Goal: Find specific page/section: Find specific page/section

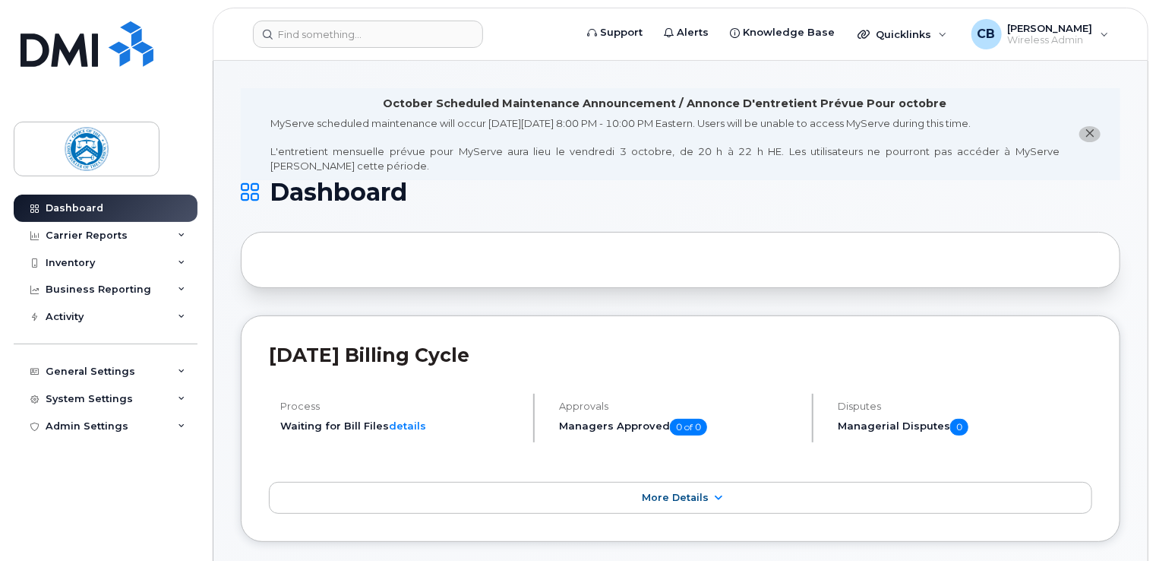
click at [1090, 132] on icon "close notification" at bounding box center [1091, 133] width 10 height 10
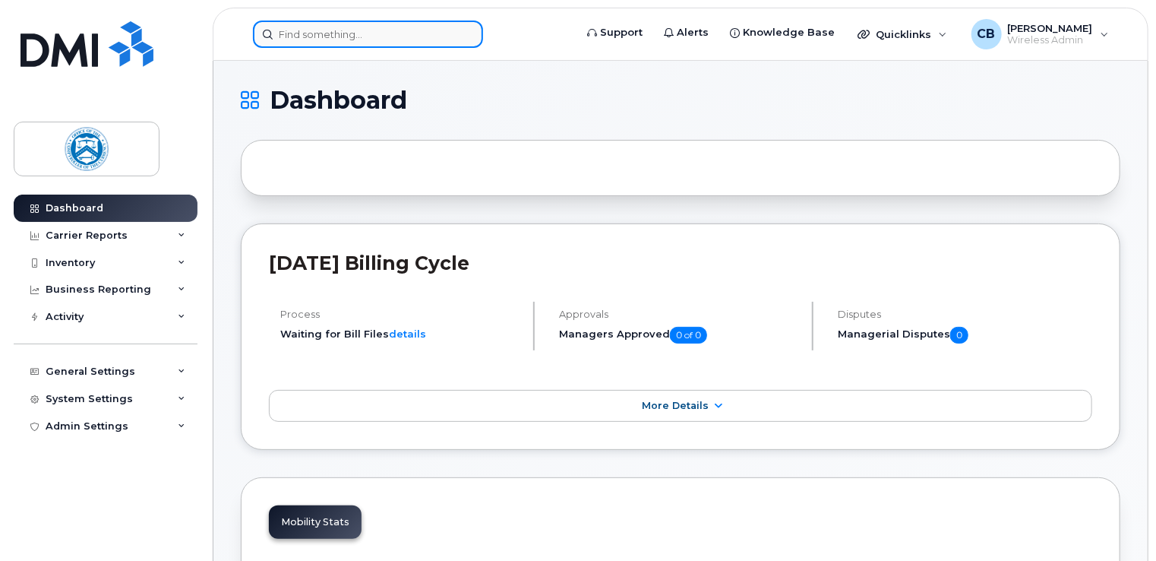
click at [359, 34] on input at bounding box center [368, 34] width 230 height 27
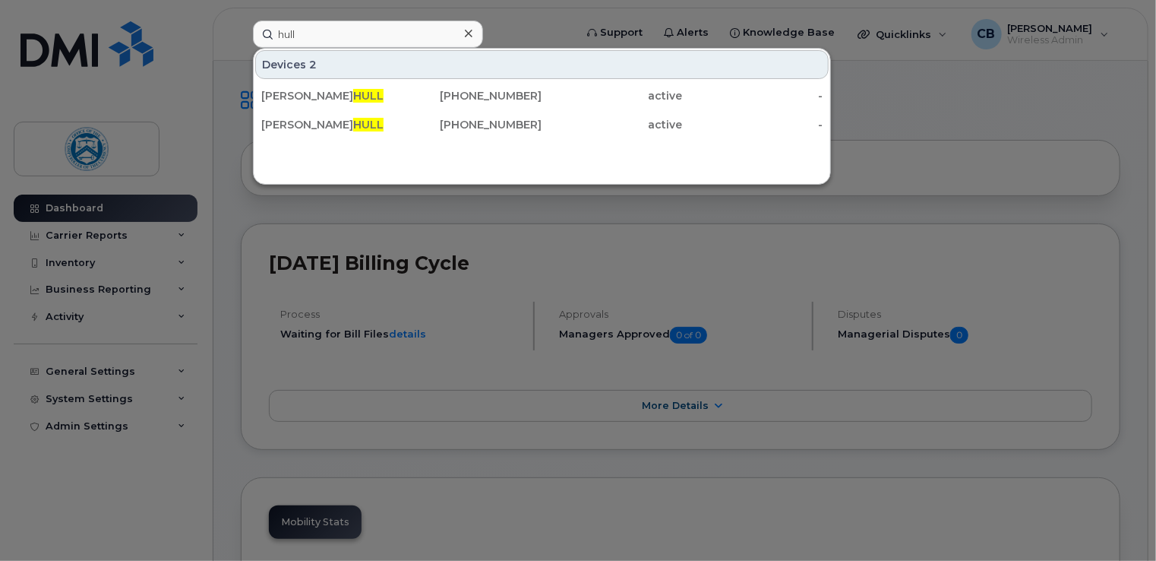
click at [1021, 112] on div at bounding box center [578, 280] width 1156 height 561
drag, startPoint x: 317, startPoint y: 35, endPoint x: 264, endPoint y: 24, distance: 54.4
click at [264, 24] on input "hull" at bounding box center [368, 34] width 230 height 27
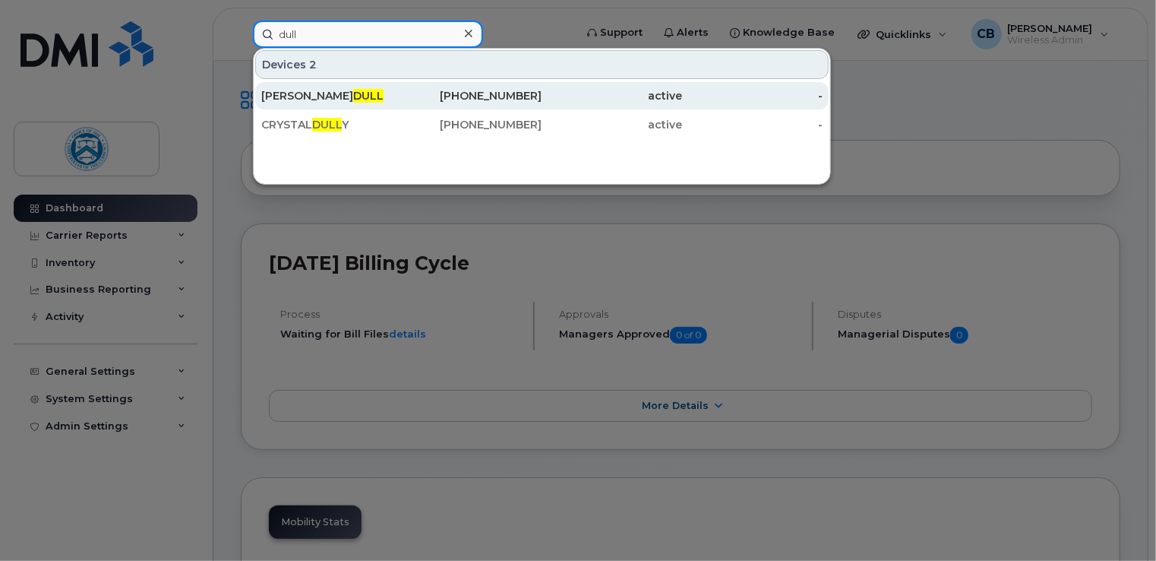
type input "dull"
click at [353, 98] on span "DULL" at bounding box center [368, 96] width 30 height 14
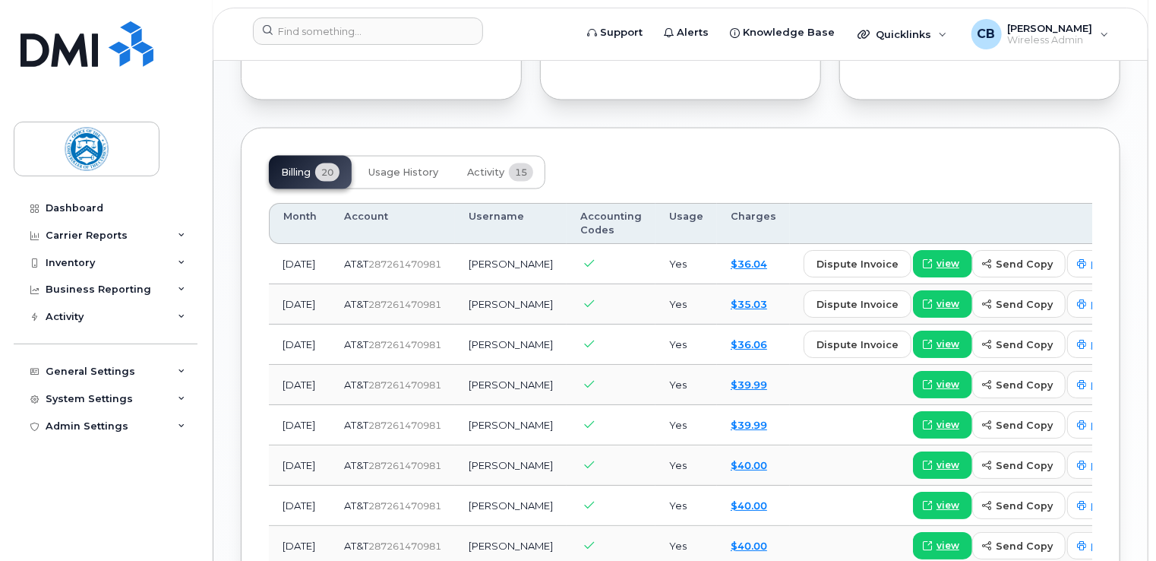
scroll to position [1139, 0]
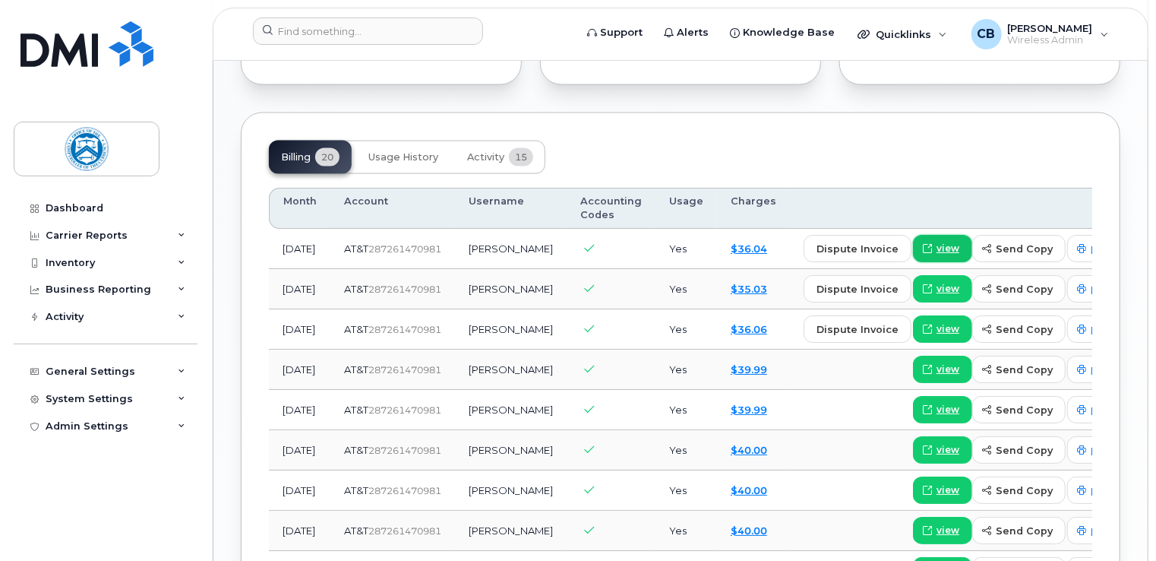
click at [937, 255] on span "view" at bounding box center [948, 249] width 23 height 14
